Goal: Navigation & Orientation: Find specific page/section

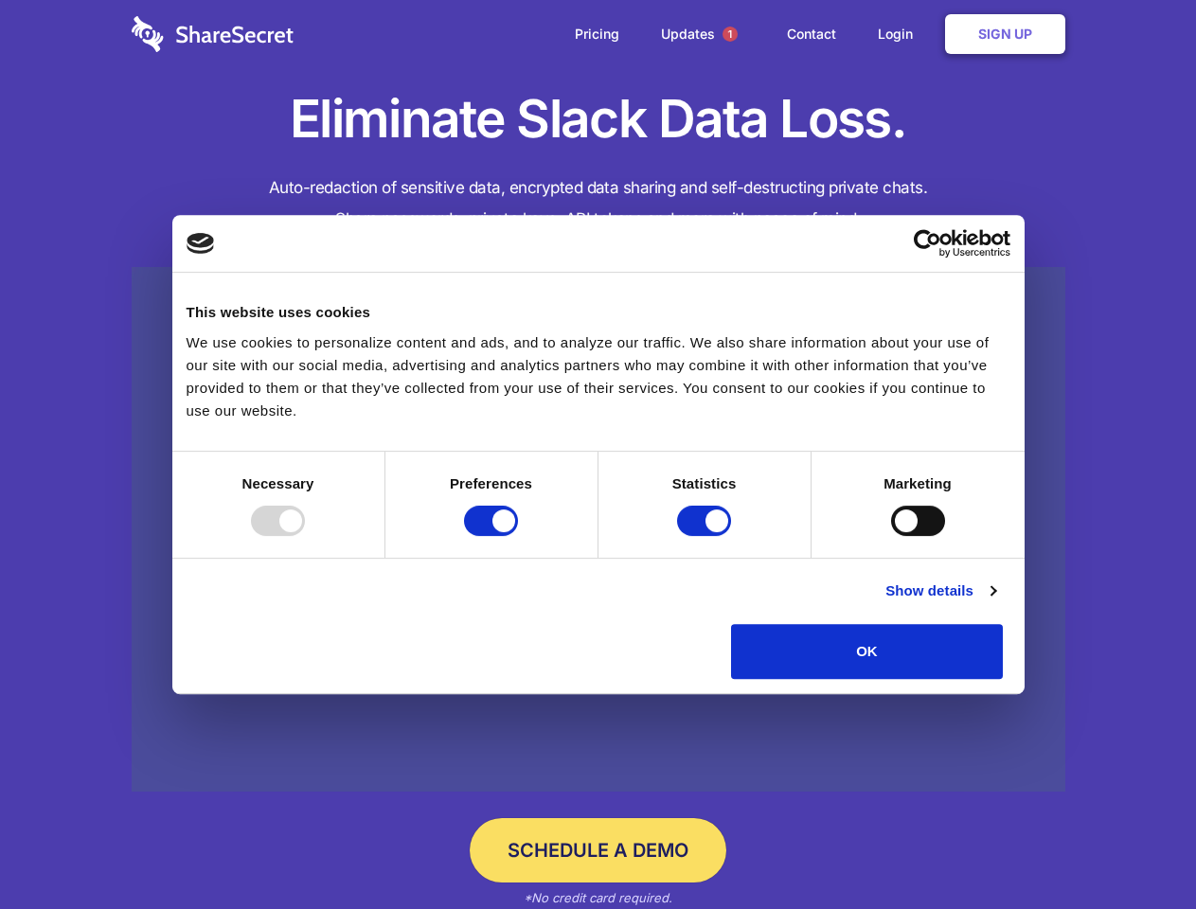
click at [305, 536] on div at bounding box center [278, 521] width 54 height 30
click at [518, 536] on input "Preferences" at bounding box center [491, 521] width 54 height 30
checkbox input "false"
click at [706, 536] on input "Statistics" at bounding box center [704, 521] width 54 height 30
checkbox input "false"
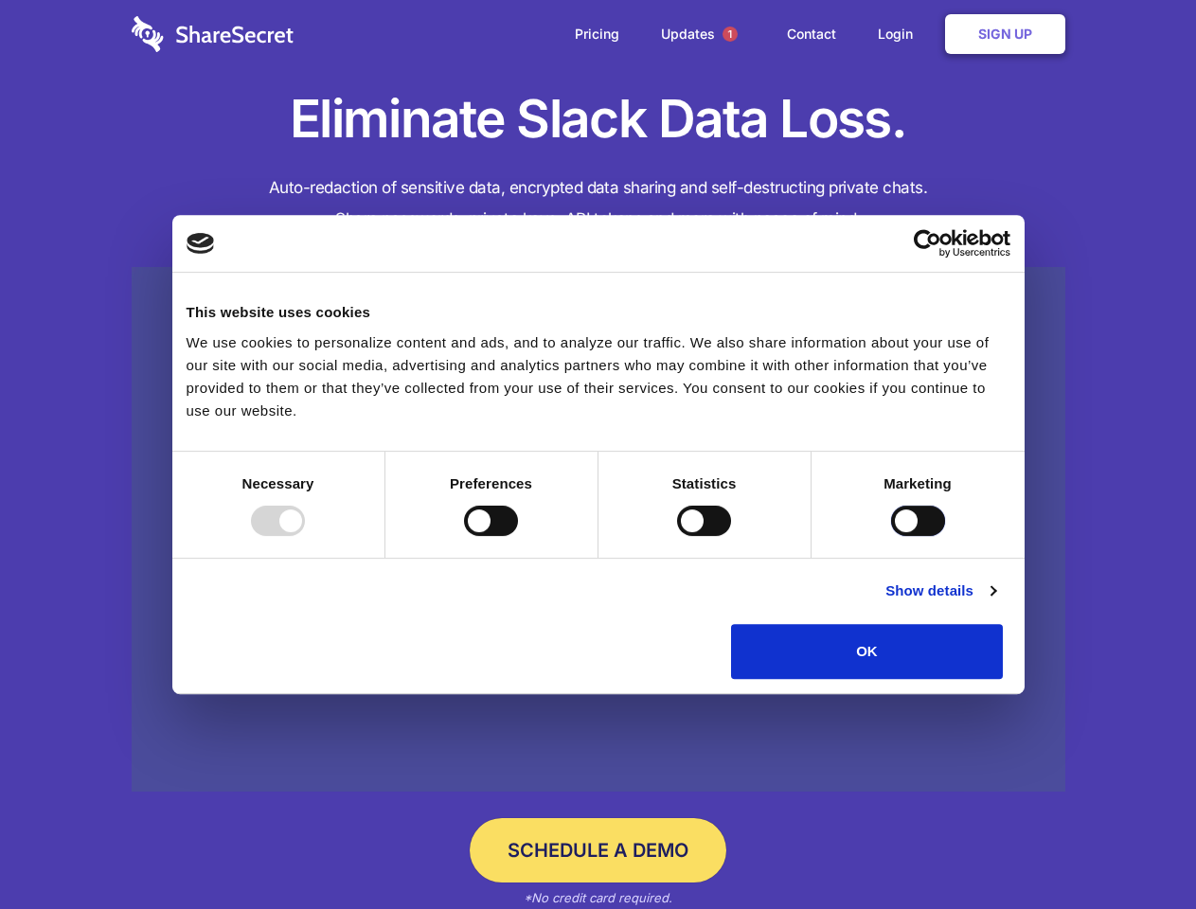
click at [891, 536] on input "Marketing" at bounding box center [918, 521] width 54 height 30
checkbox input "true"
click at [995, 602] on link "Show details" at bounding box center [940, 591] width 110 height 23
click at [0, 0] on li "Necessary 7 Necessary cookies help make a website usable by enabling basic func…" at bounding box center [0, 0] width 0 height 0
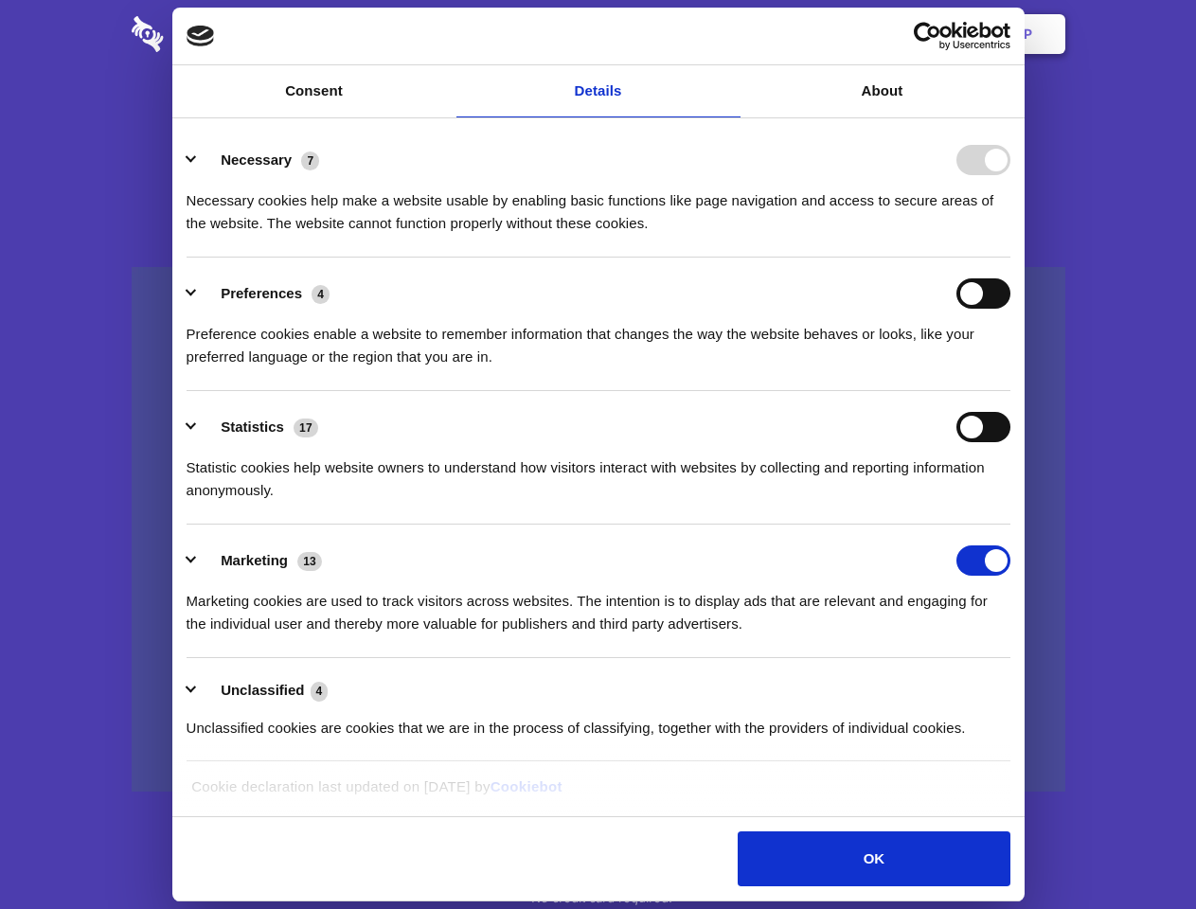
click at [729, 34] on span "1" at bounding box center [730, 34] width 15 height 15
